Goal: Information Seeking & Learning: Learn about a topic

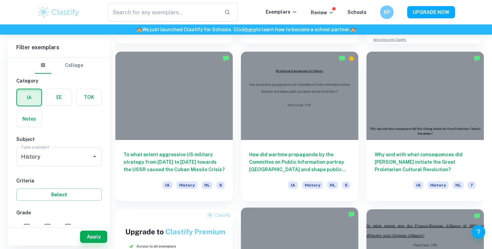
scroll to position [285, 0]
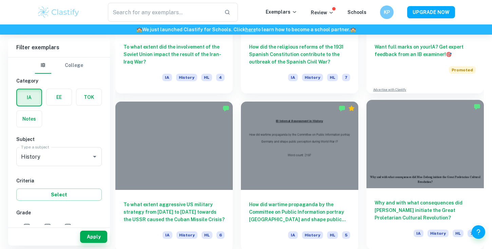
click at [413, 173] on div at bounding box center [426, 144] width 118 height 88
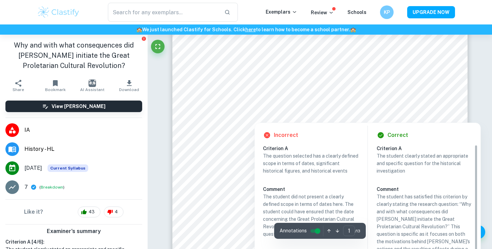
scroll to position [91, 0]
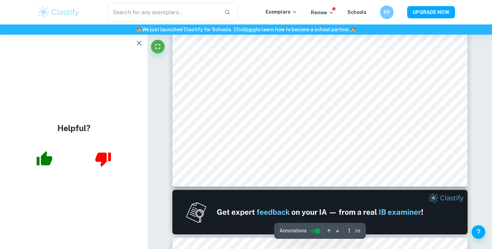
type input "2"
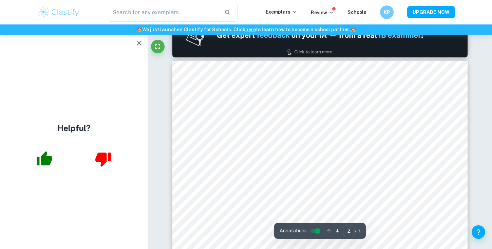
scroll to position [415, 0]
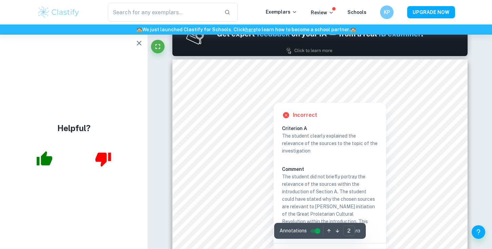
click at [310, 94] on div at bounding box center [273, 97] width 133 height 6
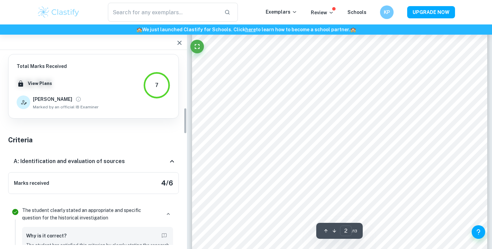
scroll to position [389, 0]
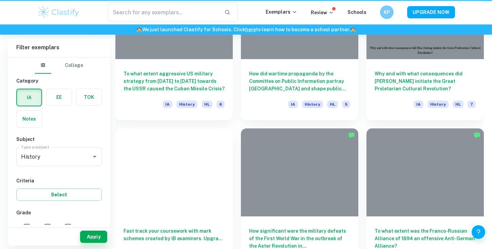
scroll to position [285, 0]
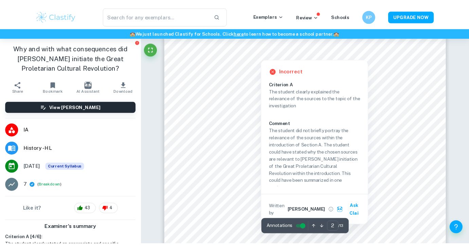
scroll to position [463, 0]
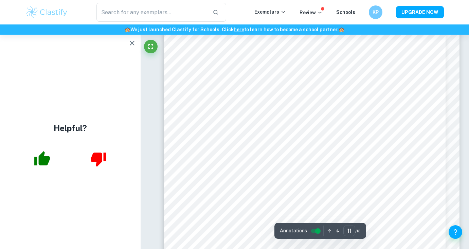
scroll to position [3922, 0]
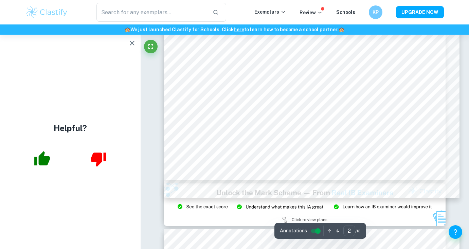
type input "1"
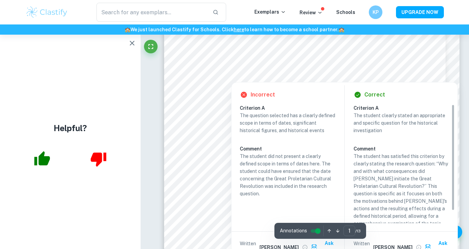
scroll to position [131, 0]
